Goal: Information Seeking & Learning: Check status

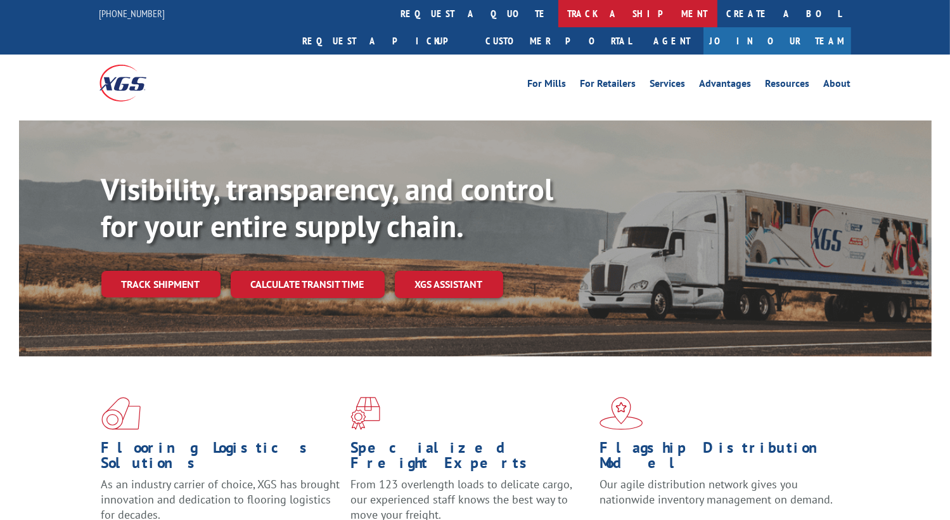
click at [558, 13] on link "track a shipment" at bounding box center [637, 13] width 159 height 27
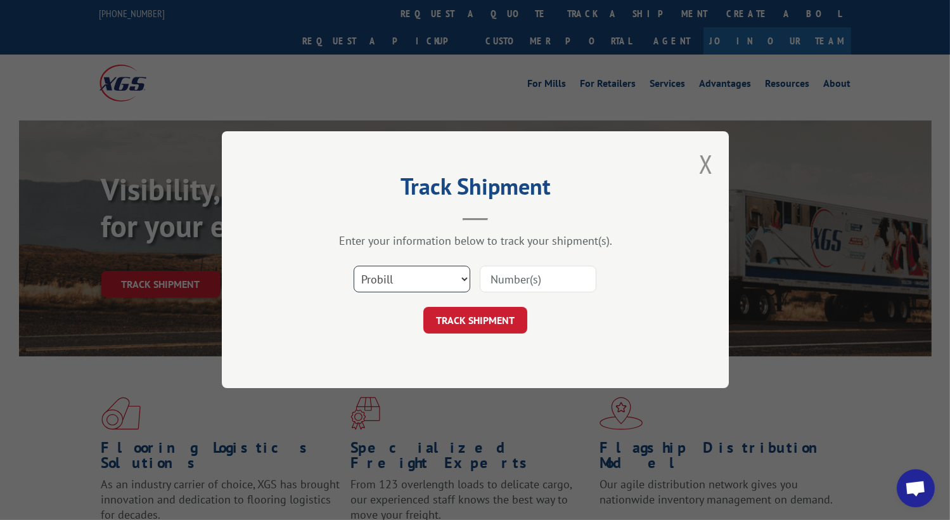
click at [456, 278] on select "Select category... Probill BOL PO" at bounding box center [412, 279] width 117 height 27
select select "bol"
click at [354, 266] on select "Select category... Probill BOL PO" at bounding box center [412, 279] width 117 height 27
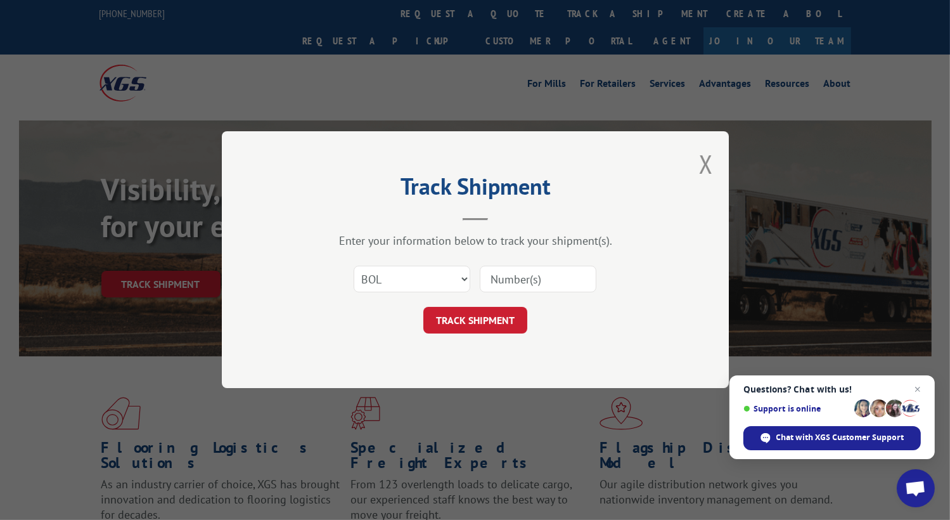
click at [535, 277] on input at bounding box center [538, 279] width 117 height 27
paste input "2852357"
type input "2852357"
click at [504, 319] on button "TRACK SHIPMENT" at bounding box center [475, 320] width 104 height 27
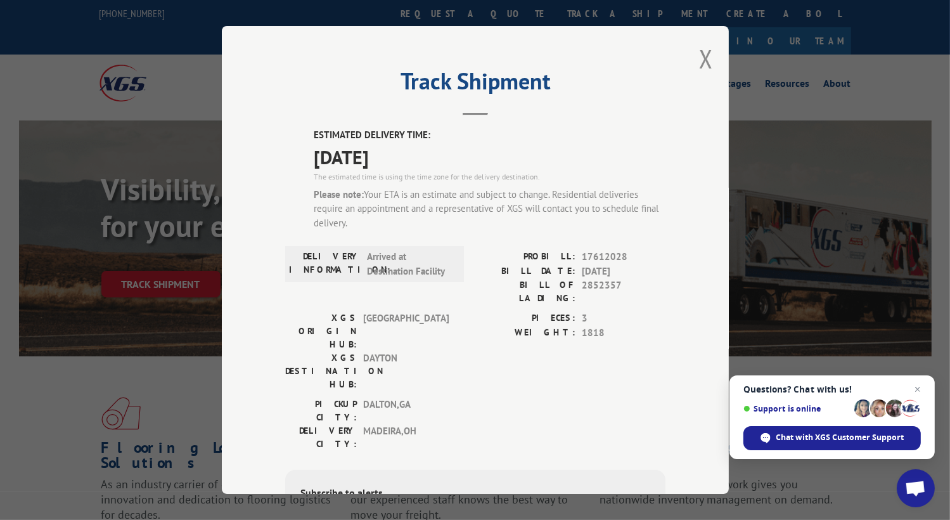
click at [690, 61] on div "Track Shipment ESTIMATED DELIVERY TIME: [DATE] The estimated time is using the …" at bounding box center [475, 260] width 507 height 468
click at [691, 63] on div "Track Shipment ESTIMATED DELIVERY TIME: [DATE] The estimated time is using the …" at bounding box center [475, 260] width 507 height 468
click at [703, 59] on button "Close modal" at bounding box center [706, 59] width 14 height 34
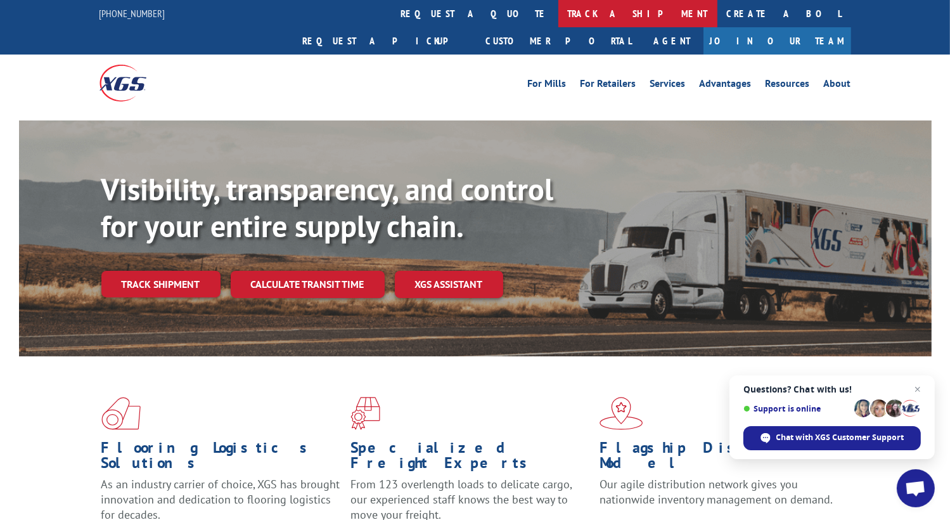
click at [558, 17] on link "track a shipment" at bounding box center [637, 13] width 159 height 27
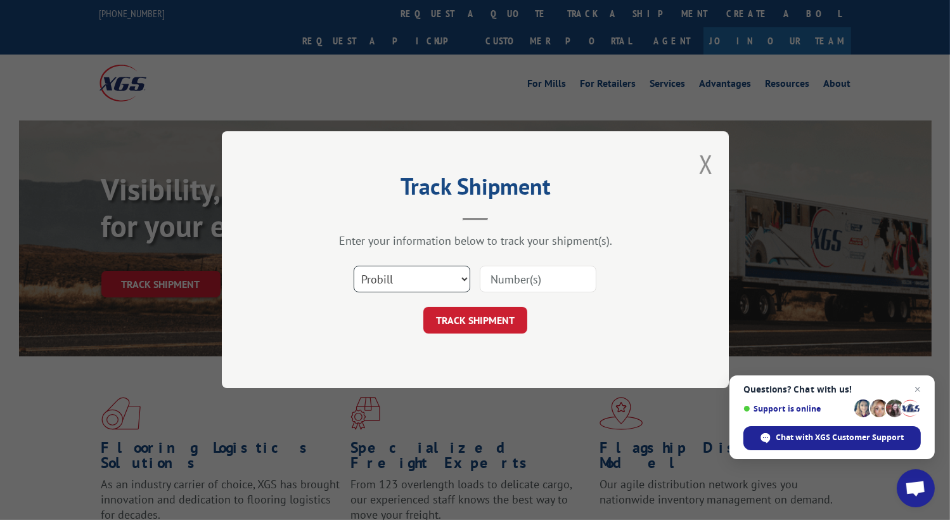
click at [449, 288] on select "Select category... Probill BOL PO" at bounding box center [412, 279] width 117 height 27
select select "bol"
click at [354, 266] on select "Select category... Probill BOL PO" at bounding box center [412, 279] width 117 height 27
click at [523, 286] on input at bounding box center [538, 279] width 117 height 27
paste input "2853304"
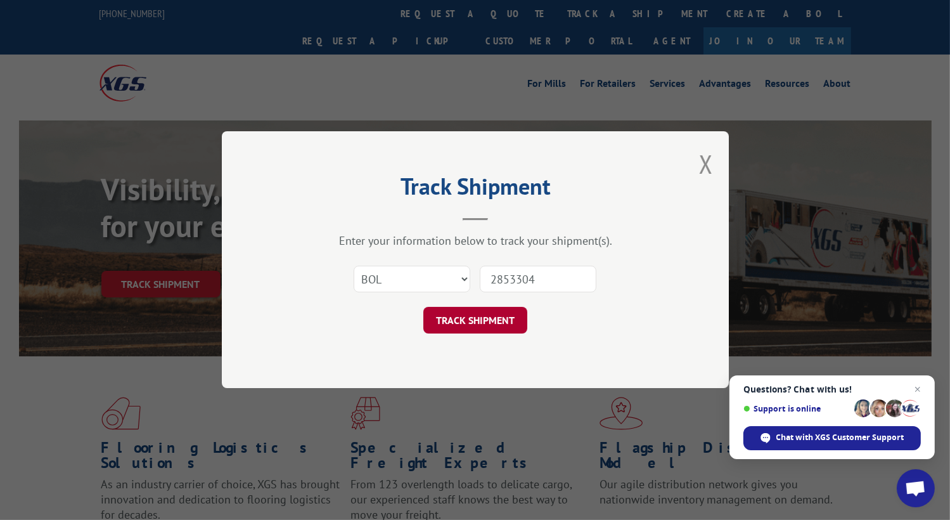
type input "2853304"
click at [477, 327] on button "TRACK SHIPMENT" at bounding box center [475, 320] width 104 height 27
